Goal: Task Accomplishment & Management: Use online tool/utility

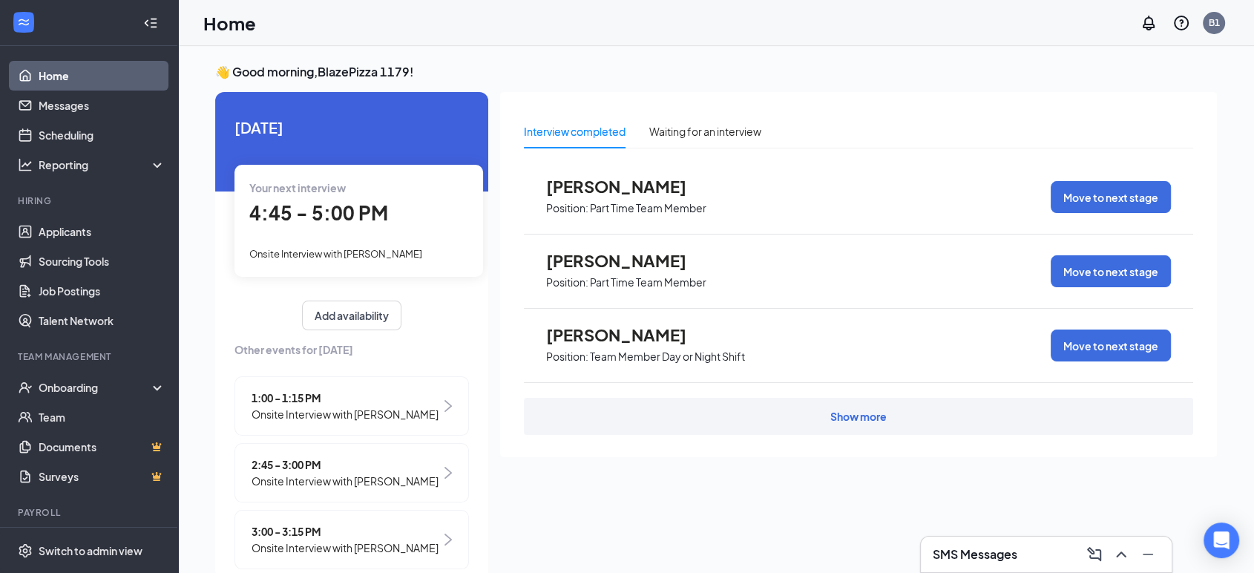
click at [341, 221] on span "4:45 - 5:00 PM" at bounding box center [318, 212] width 139 height 24
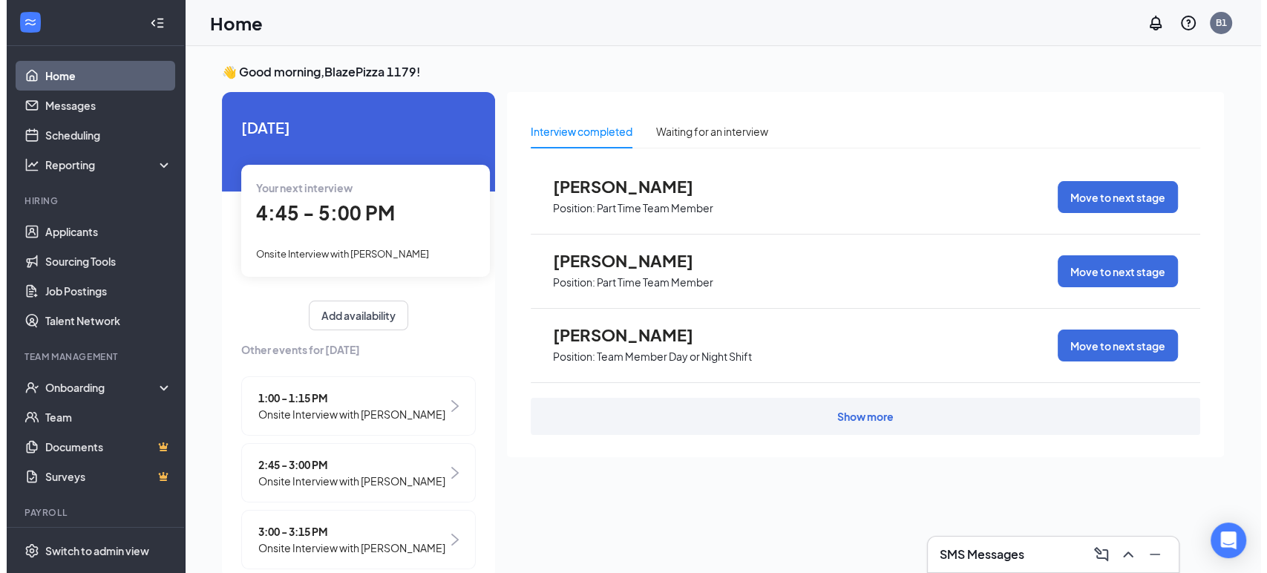
scroll to position [6, 0]
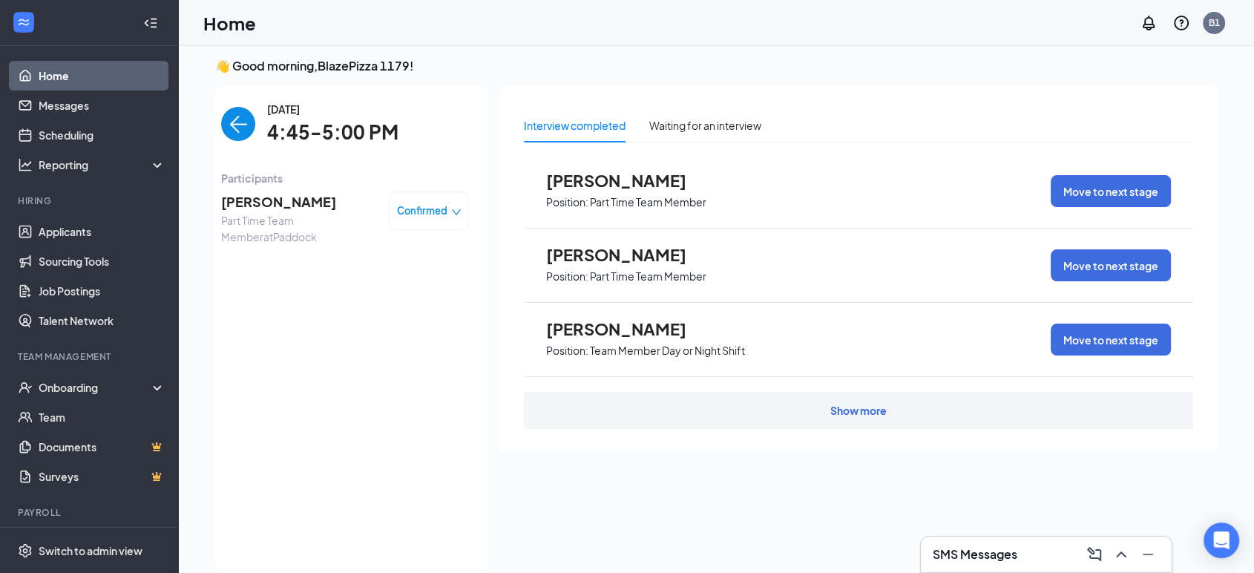
click at [272, 199] on span "[PERSON_NAME]" at bounding box center [299, 201] width 156 height 21
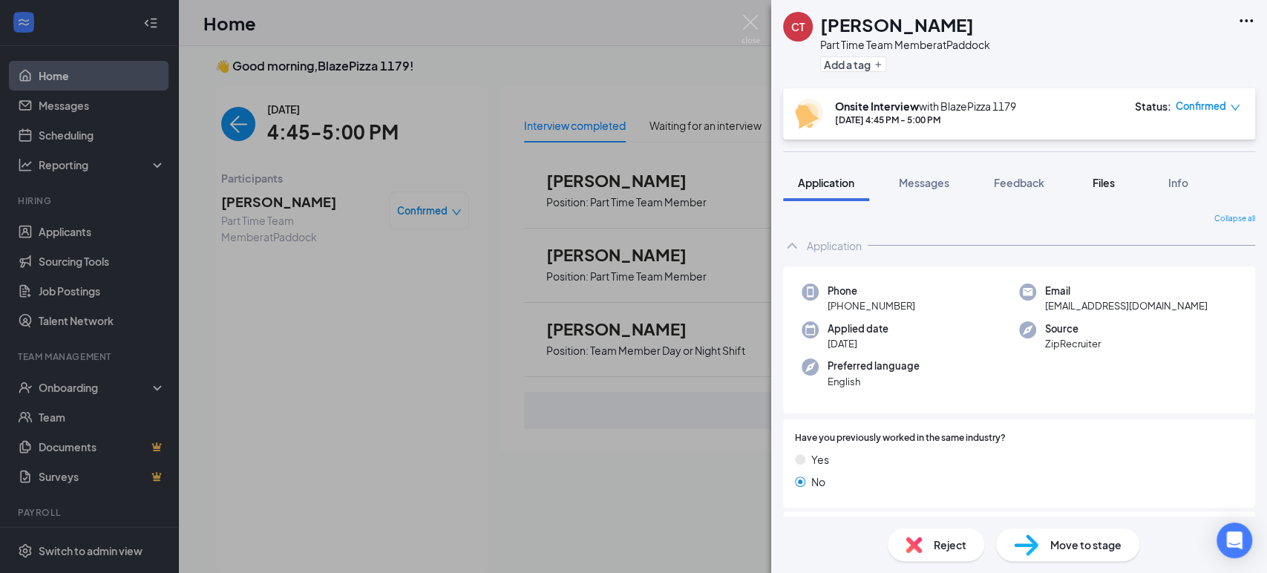
click at [1106, 183] on span "Files" at bounding box center [1103, 182] width 22 height 13
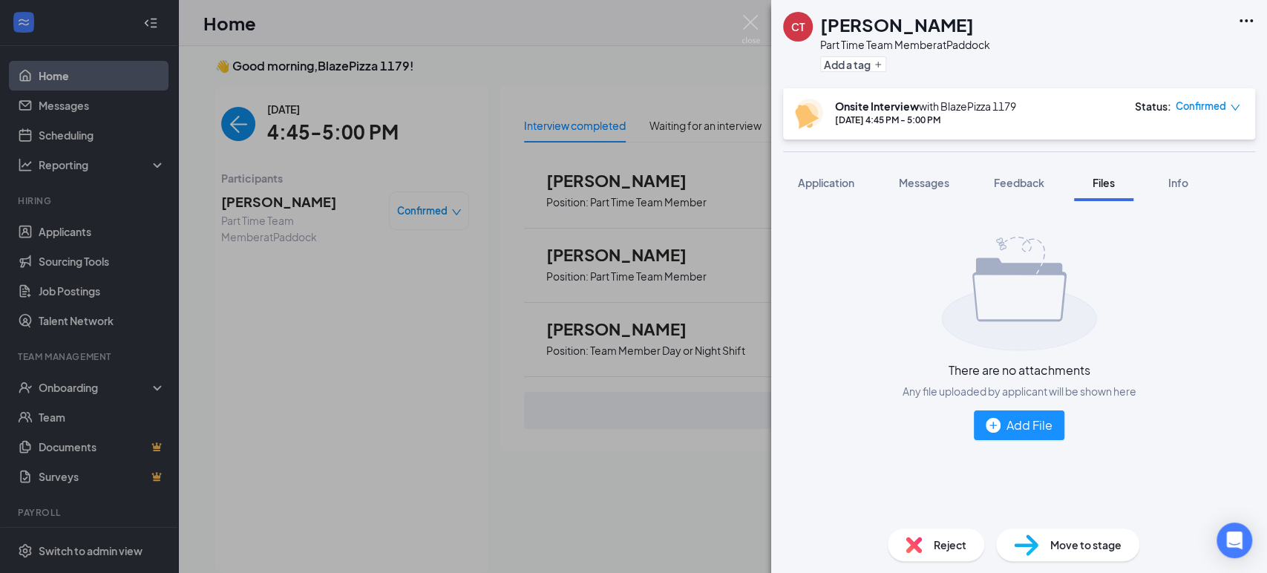
click at [1240, 17] on icon "Ellipses" at bounding box center [1246, 21] width 18 height 18
click at [1181, 45] on link "View full application" at bounding box center [1133, 47] width 96 height 16
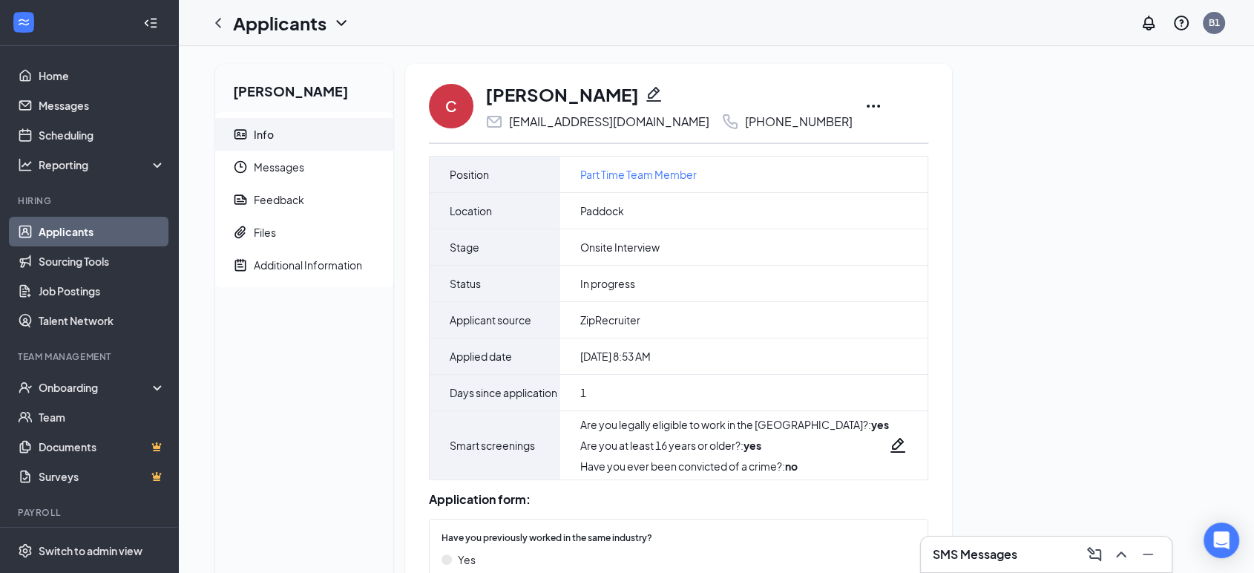
click at [867, 105] on icon "Ellipses" at bounding box center [873, 106] width 13 height 3
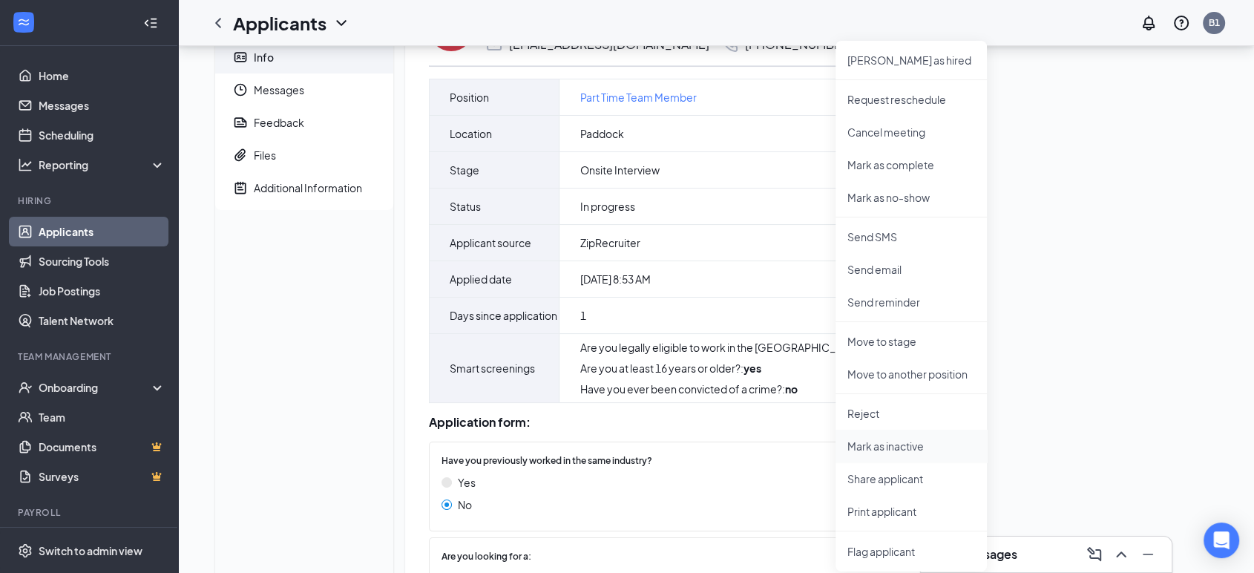
scroll to position [165, 0]
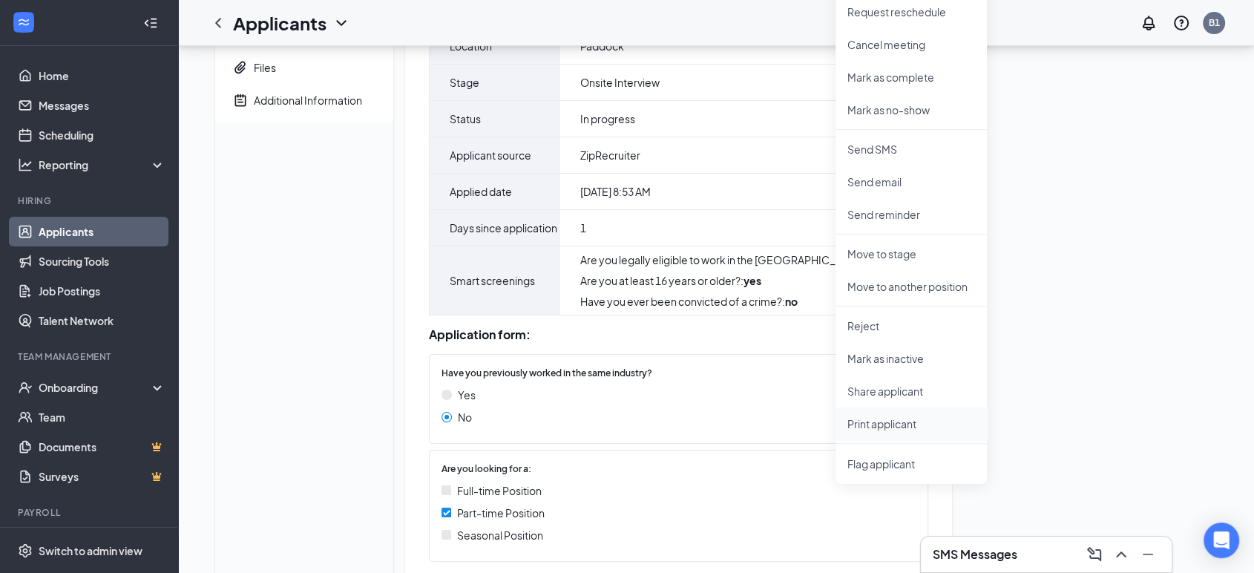
click at [890, 424] on p "Print applicant" at bounding box center [911, 423] width 128 height 15
